Goal: Task Accomplishment & Management: Complete application form

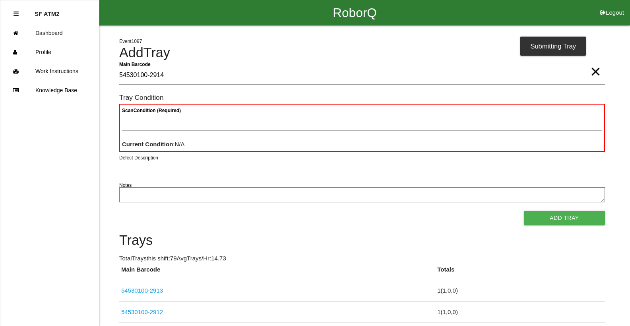
type Barcode "54530100-2914"
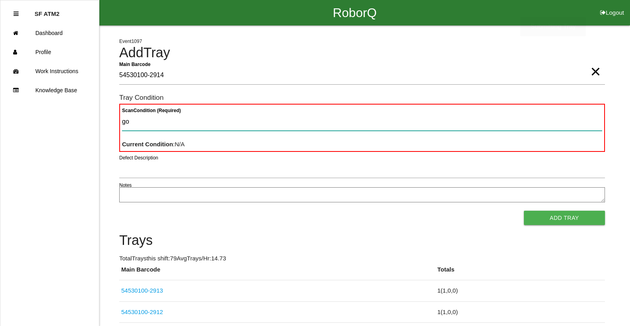
type Condition "goo"
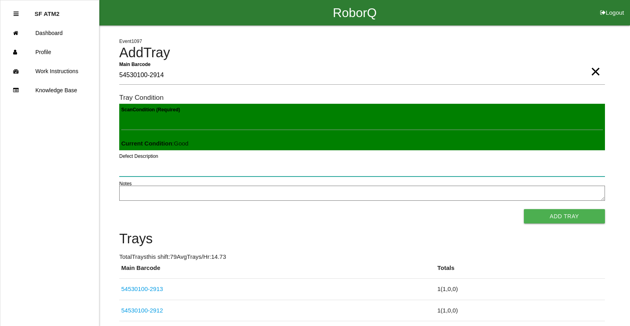
click at [524, 209] on button "Add Tray" at bounding box center [564, 216] width 81 height 14
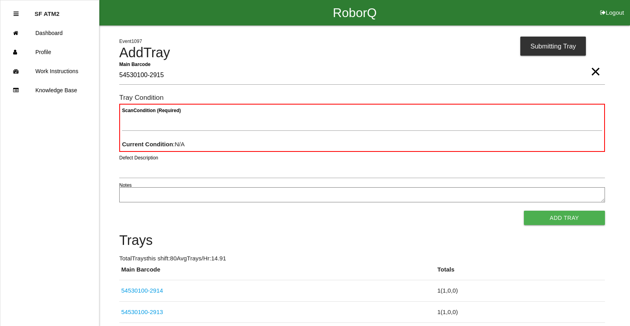
type Barcode "54530100-2915"
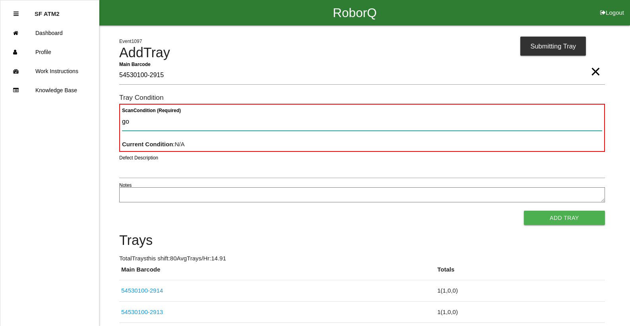
type Condition "goo"
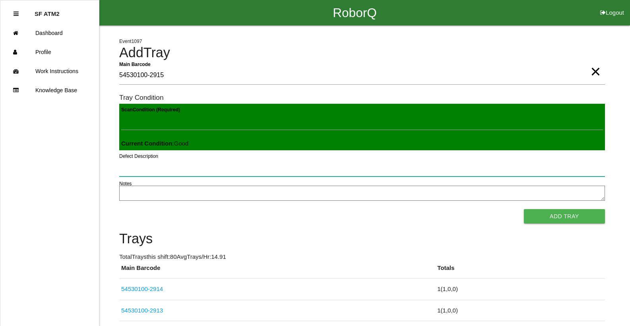
click at [524, 209] on button "Add Tray" at bounding box center [564, 216] width 81 height 14
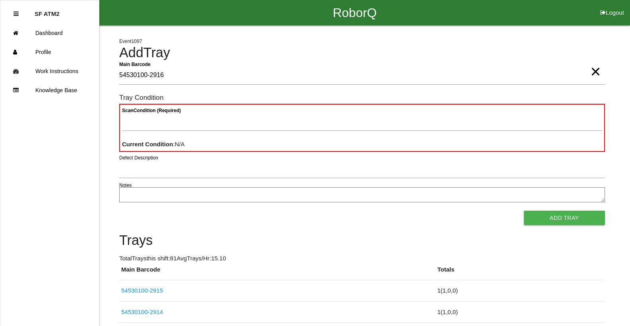
type Barcode "54530100-2916"
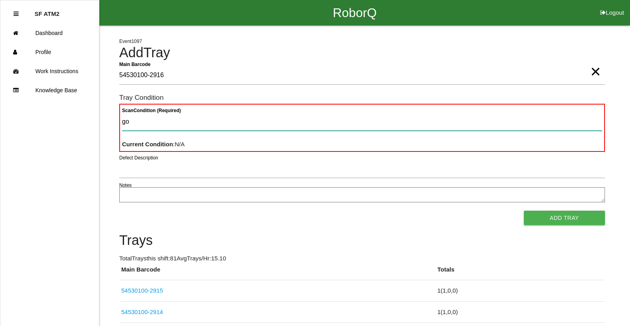
type Condition "goo"
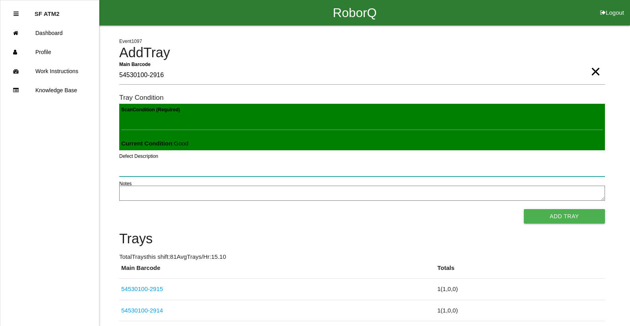
click at [524, 209] on button "Add Tray" at bounding box center [564, 216] width 81 height 14
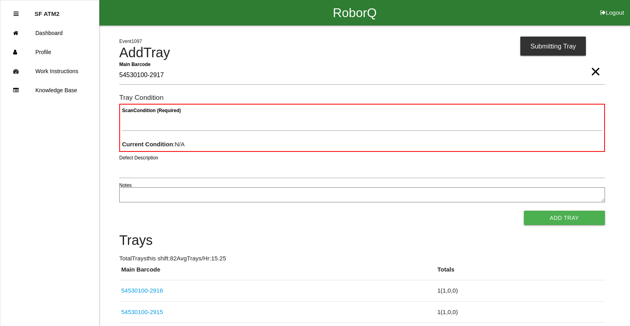
type Barcode "54530100-2917"
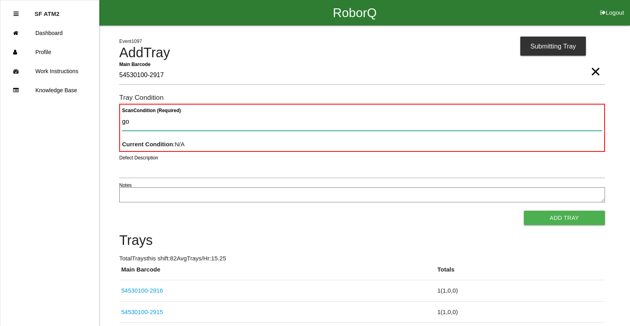
type Condition "goo"
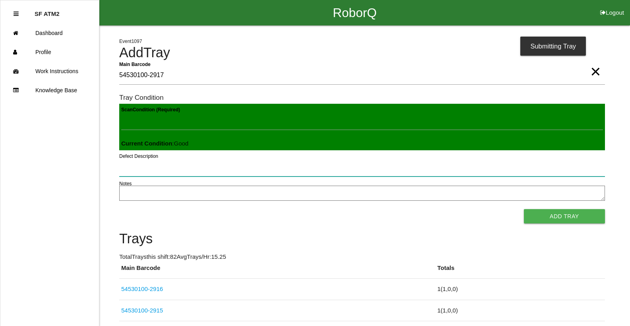
click at [524, 209] on button "Add Tray" at bounding box center [564, 216] width 81 height 14
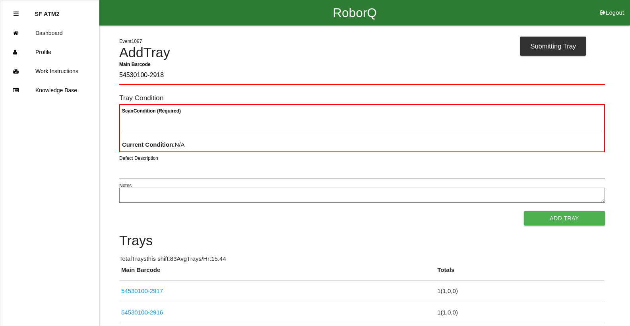
type Barcode "54530100-2918"
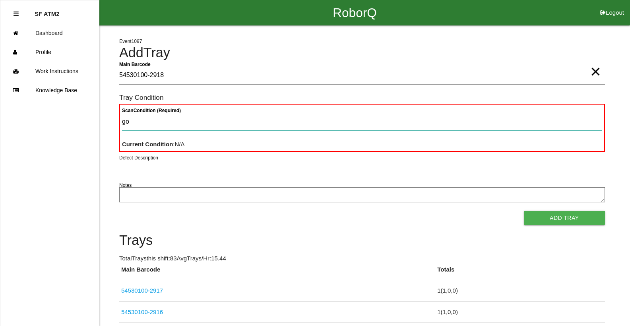
type Condition "goo"
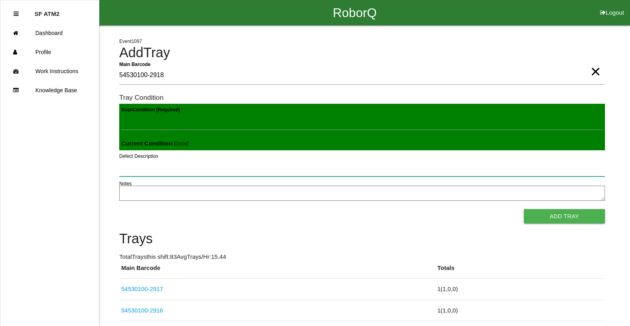
click at [524, 209] on button "Add Tray" at bounding box center [564, 216] width 81 height 14
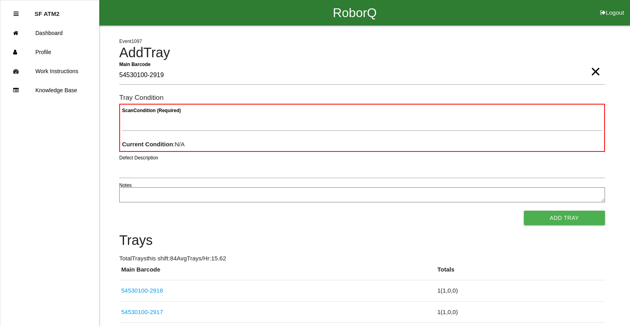
type Barcode "54530100-2919"
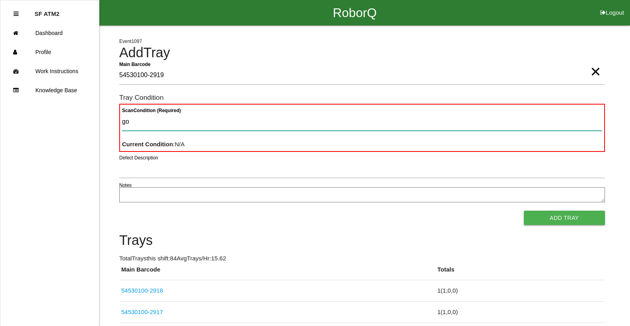
type Condition "goo"
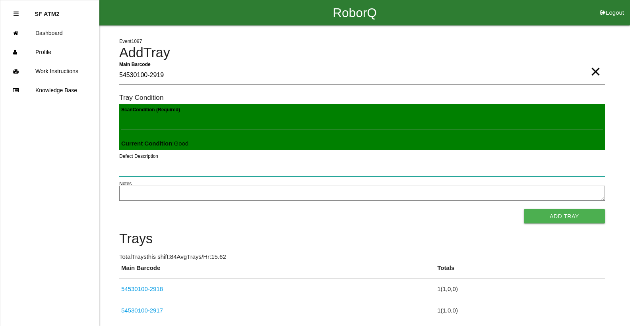
click at [524, 209] on button "Add Tray" at bounding box center [564, 216] width 81 height 14
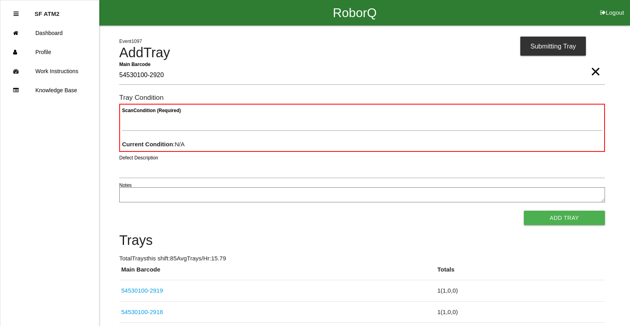
type Barcode "54530100-2920"
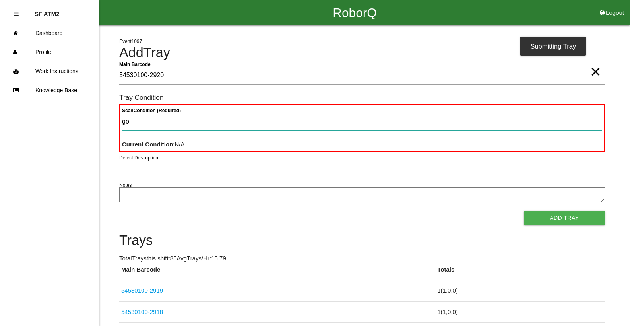
type Condition "goo"
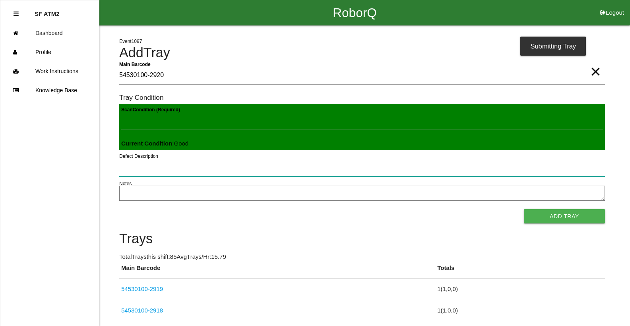
click at [524, 209] on button "Add Tray" at bounding box center [564, 216] width 81 height 14
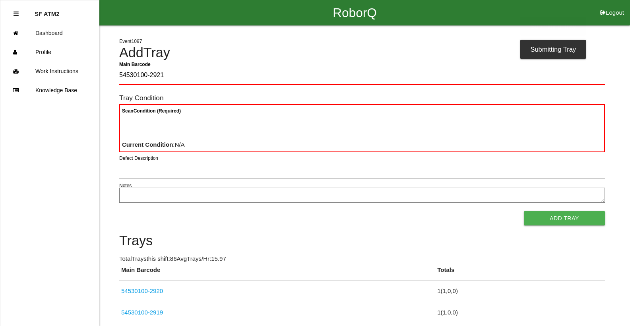
type Barcode "54530100-2921"
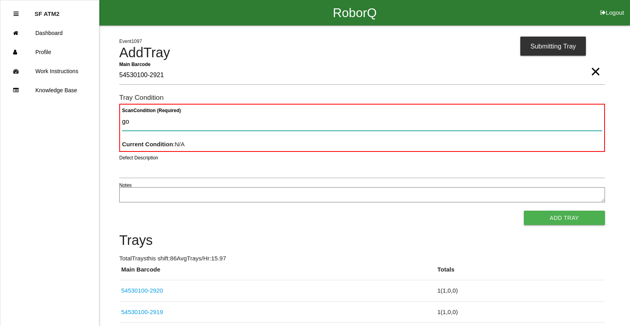
type Condition "goo"
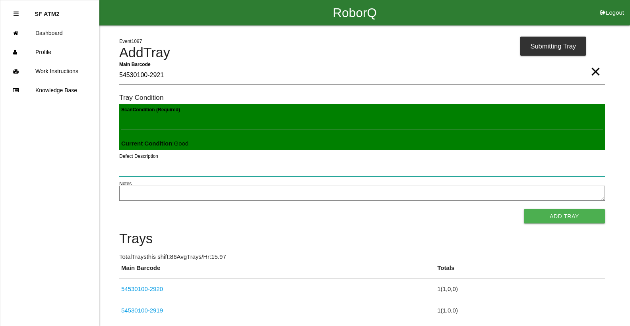
click at [524, 209] on button "Add Tray" at bounding box center [564, 216] width 81 height 14
